Goal: Use online tool/utility: Use online tool/utility

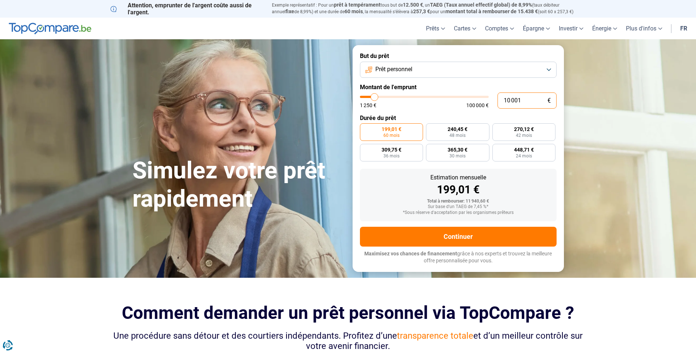
click at [534, 104] on input "10 001" at bounding box center [527, 100] width 59 height 16
type input "1 000"
type input "1250"
type input "100"
type input "1250"
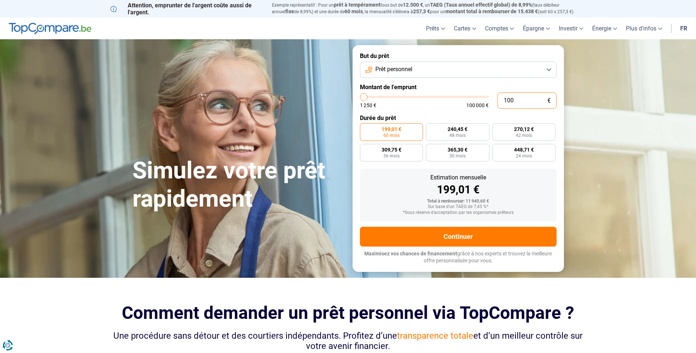
type input "10"
type input "1250"
type input "1"
type input "1250"
type input "0"
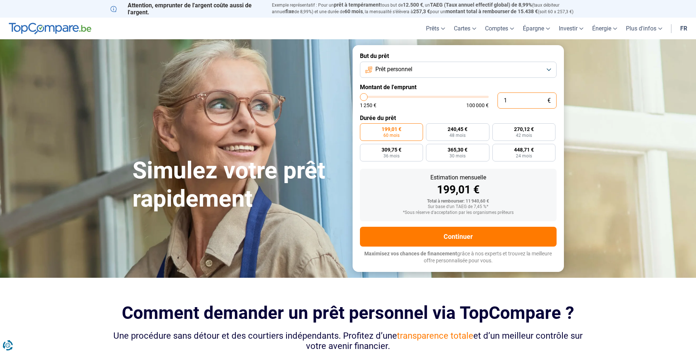
type input "1250"
type input "3"
type input "1250"
type input "30"
type input "1250"
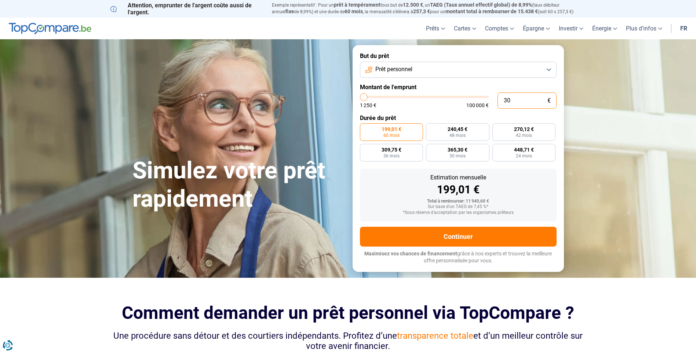
type input "300"
type input "1250"
type input "3 000"
type input "3000"
type input "30 000"
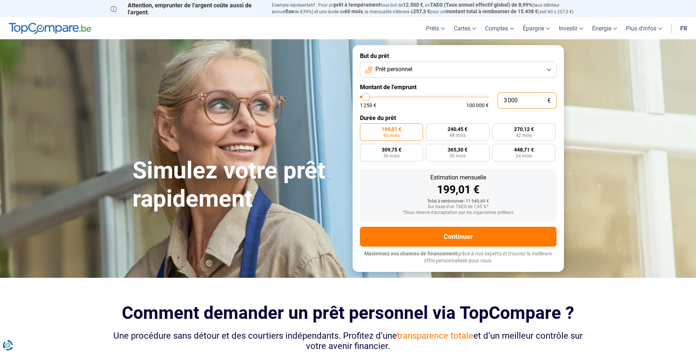
type input "30000"
radio input "false"
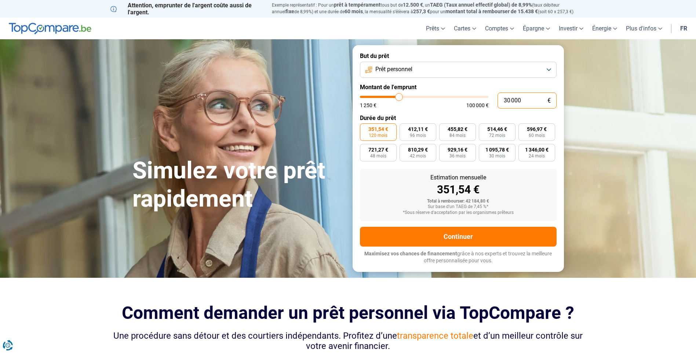
type input "3 000"
type input "3000"
type input "300"
type input "1250"
type input "30"
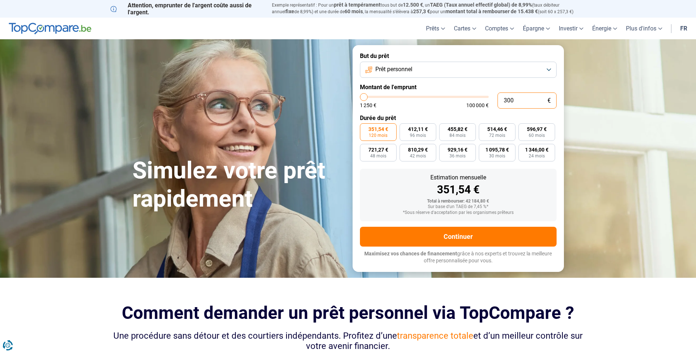
type input "1250"
type input "3"
type input "1250"
type input "0"
type input "1250"
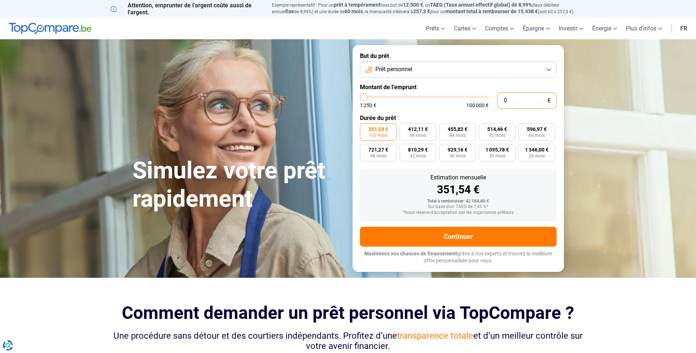
type input "2"
type input "1250"
type input "25"
type input "1250"
type input "250"
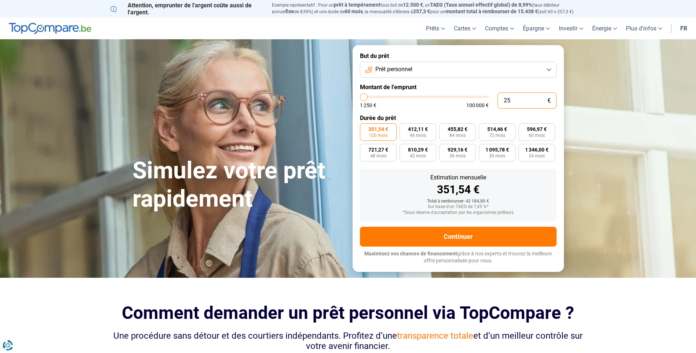
type input "1250"
type input "2 500"
type input "2500"
type input "25 000"
type input "25000"
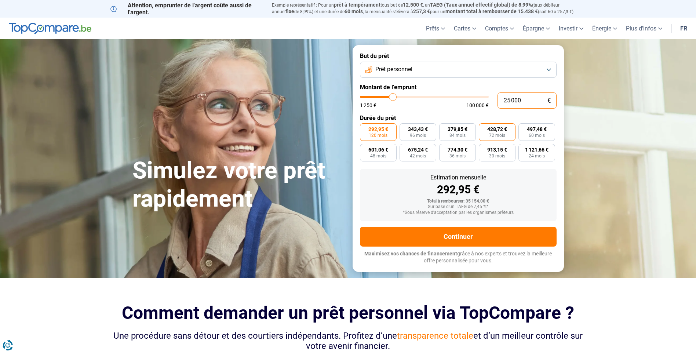
type input "2 500"
type input "2500"
type input "250"
type input "1250"
type input "25"
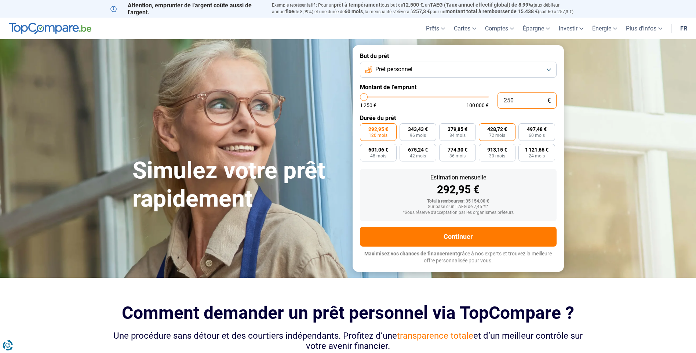
type input "1250"
type input "2"
type input "1250"
type input "0"
type input "1250"
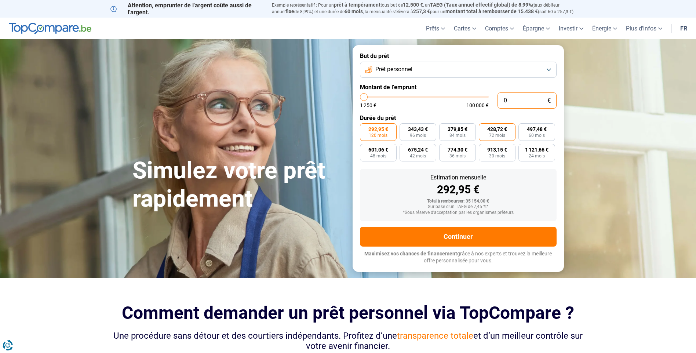
type input "1 250"
type input "1250"
radio input "true"
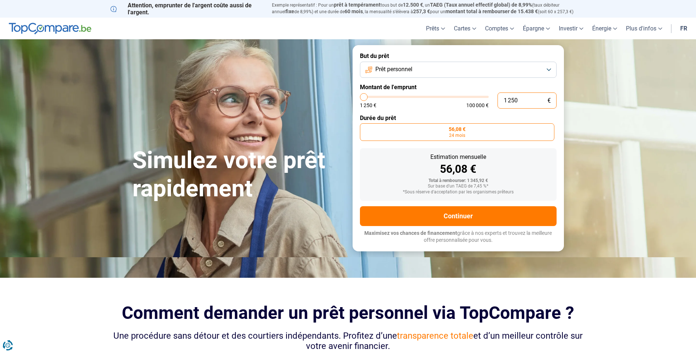
type input "125"
type input "1250"
type input "12"
type input "1250"
type input "1"
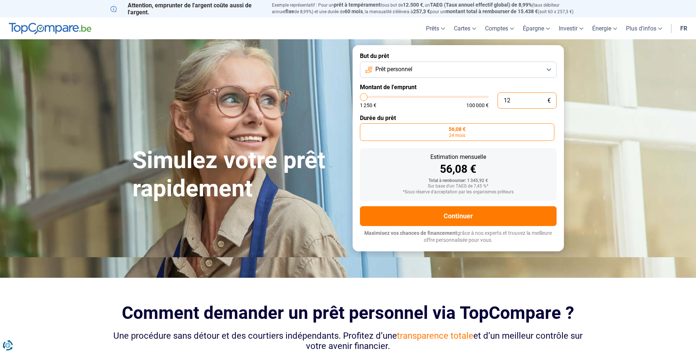
type input "1250"
type input "0"
type input "1250"
type input "3"
type input "1250"
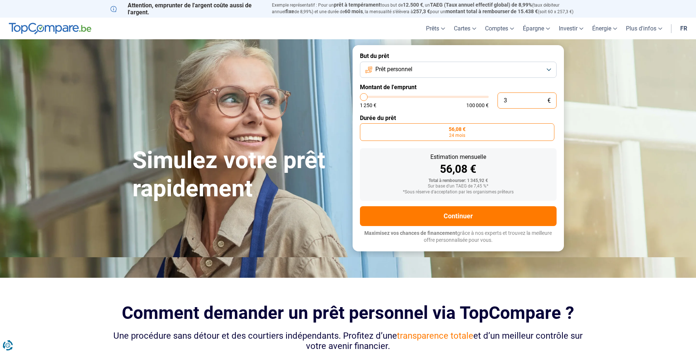
type input "30"
type input "1250"
type input "300"
type input "1250"
type input "3 000"
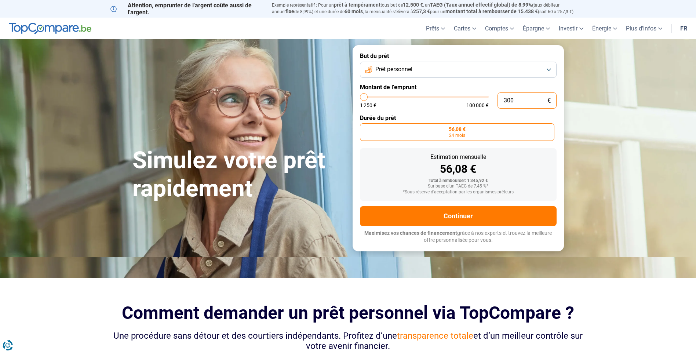
type input "3000"
type input "30 000"
type input "30000"
radio input "false"
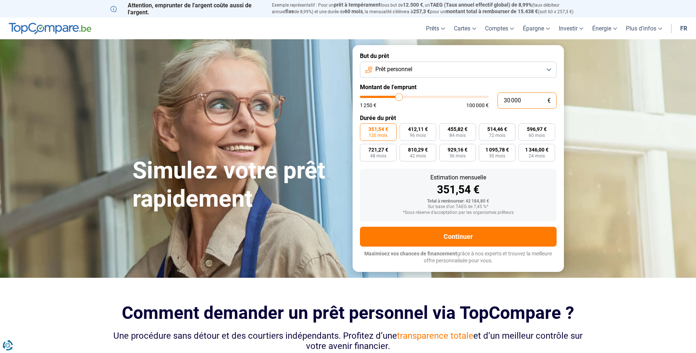
type input "30 000"
click at [624, 102] on section "Simulez votre prêt rapidement Simulez votre prêt rapidement But du prêt Prêt pe…" at bounding box center [348, 158] width 696 height 238
